Goal: Find specific page/section: Find specific page/section

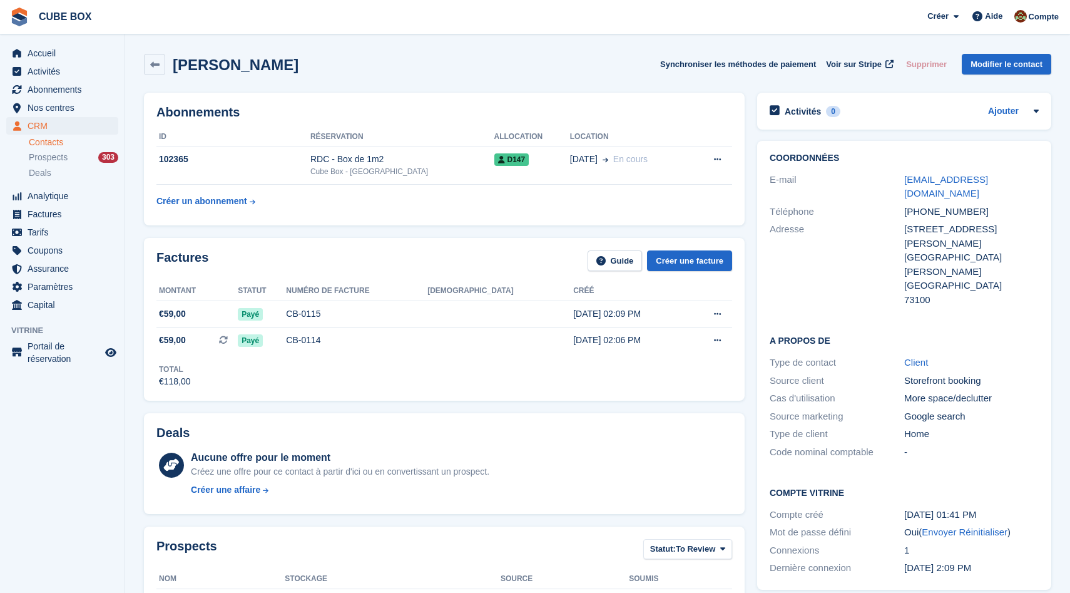
click at [51, 138] on link "Contacts" at bounding box center [73, 142] width 89 height 12
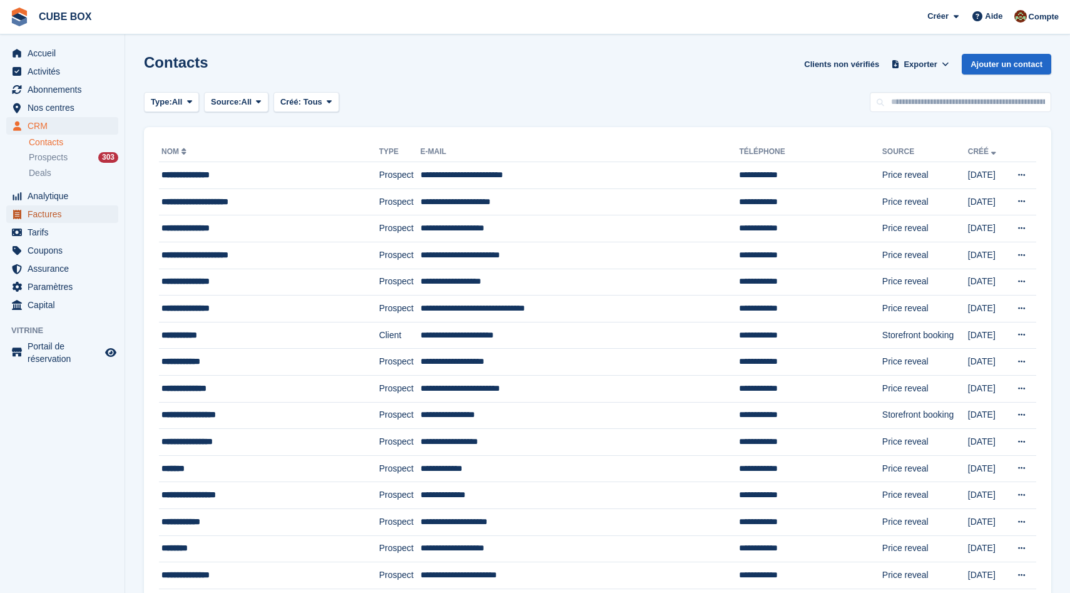
click at [50, 209] on span "Factures" at bounding box center [65, 214] width 75 height 18
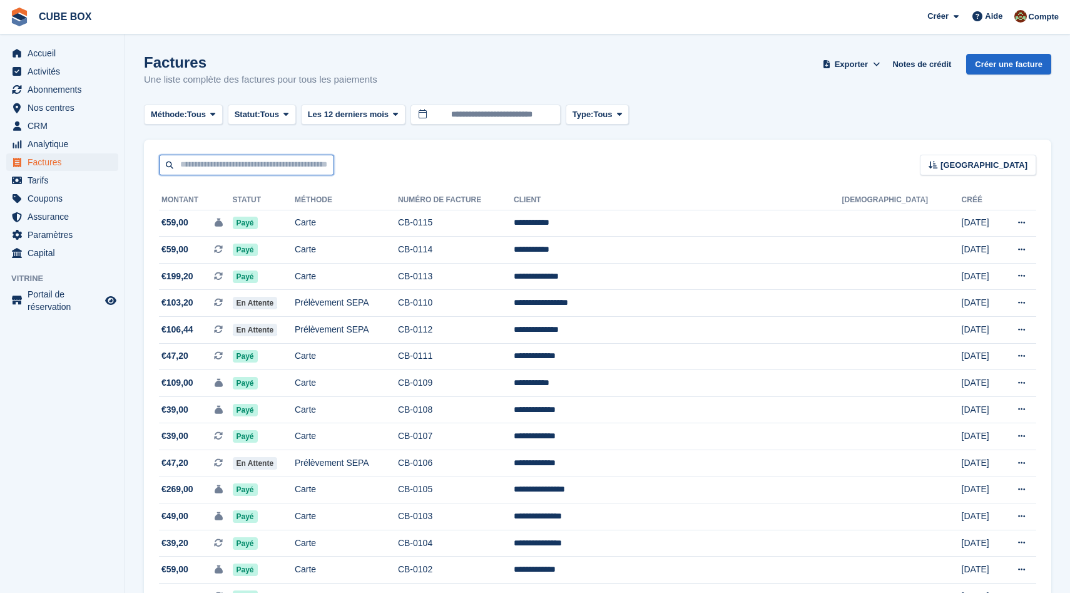
click at [251, 168] on input "text" at bounding box center [246, 165] width 175 height 21
type input "******"
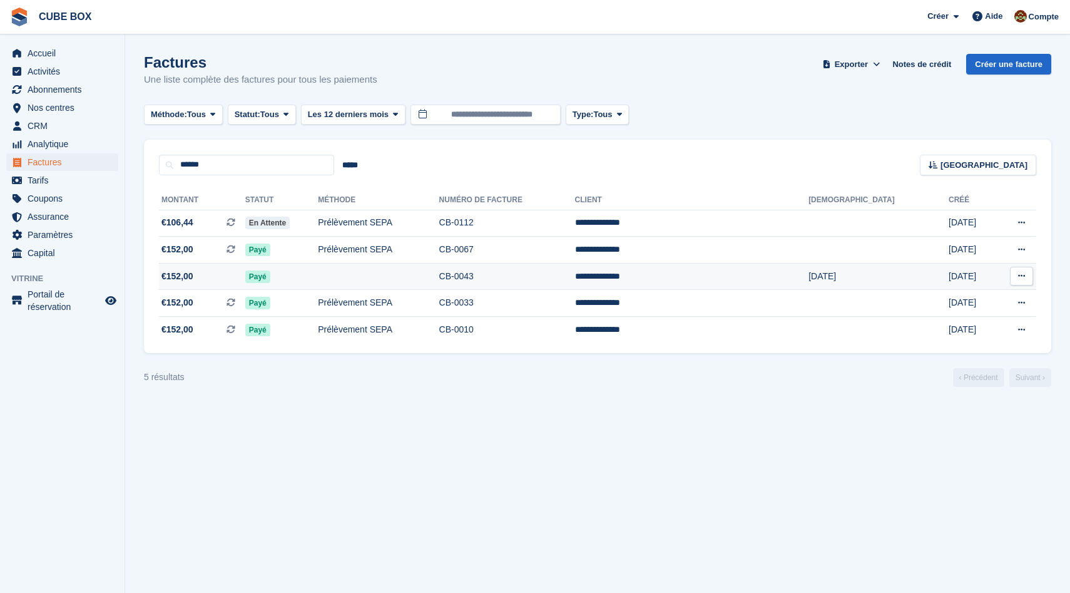
click at [318, 273] on td "Payé" at bounding box center [281, 276] width 73 height 27
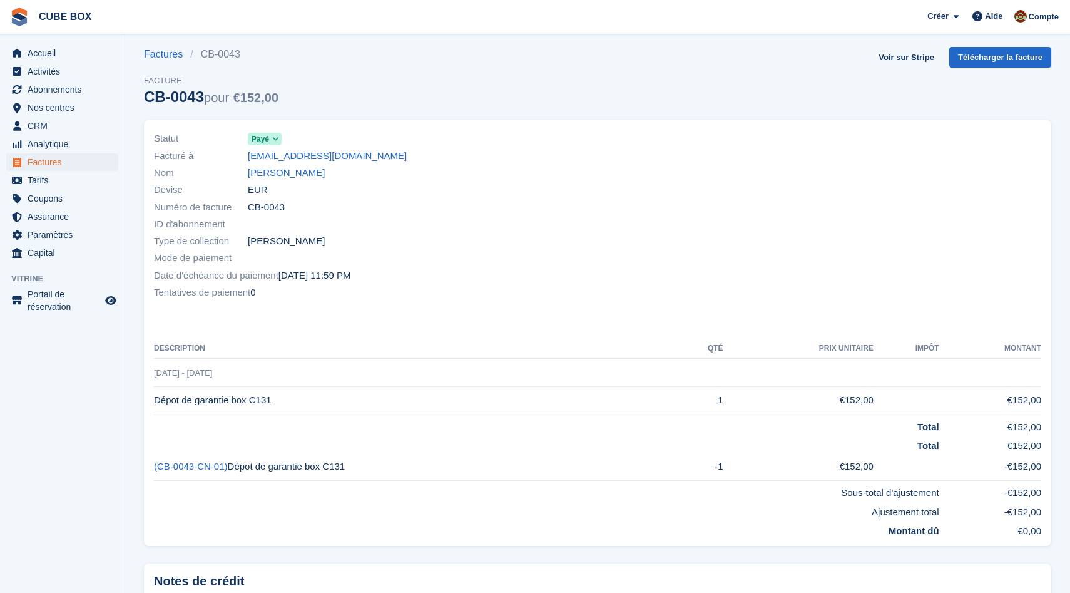
scroll to position [11, 0]
